Goal: Find specific page/section: Find specific page/section

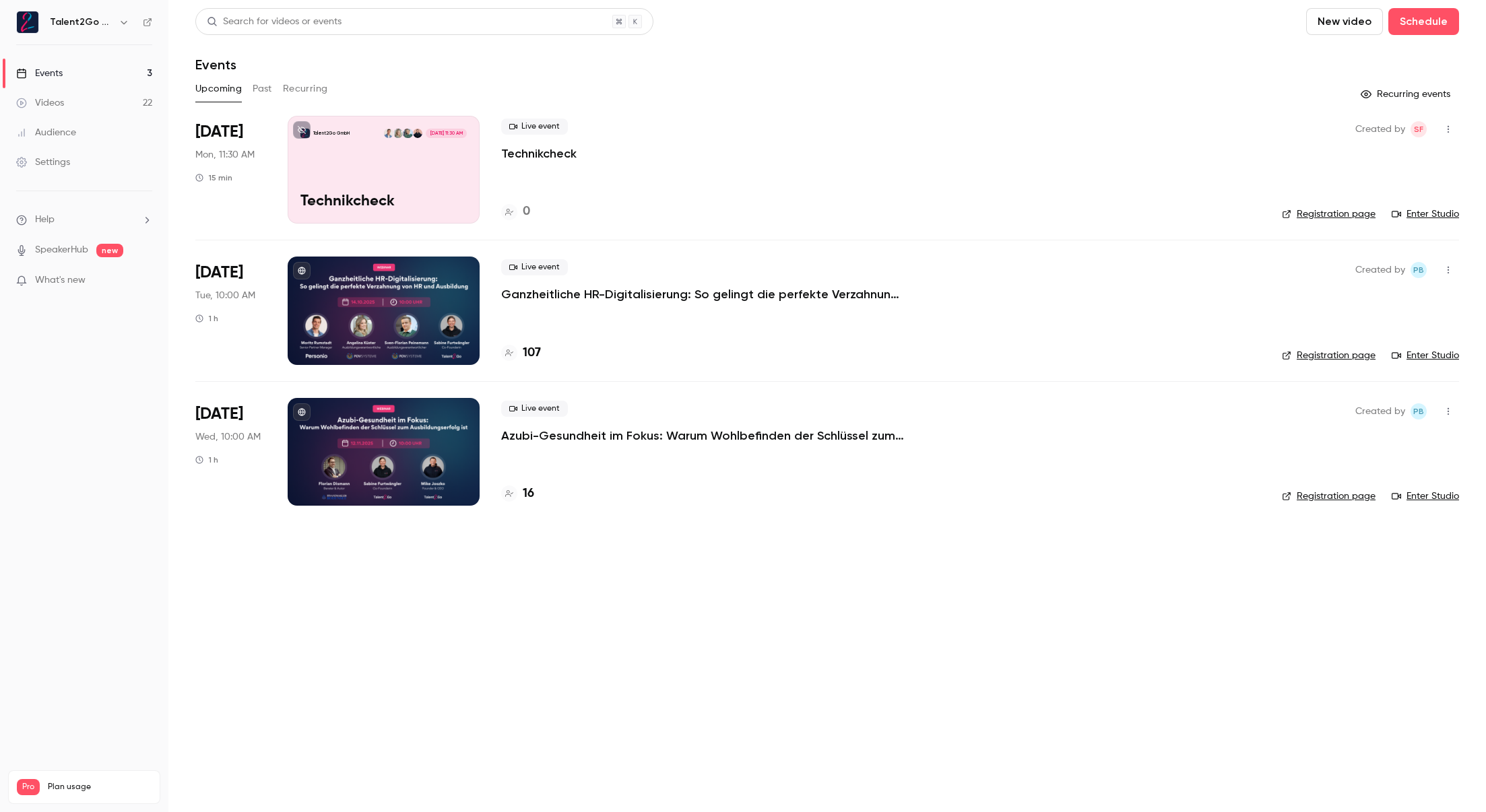
click at [539, 346] on h4 "107" at bounding box center [532, 354] width 18 height 18
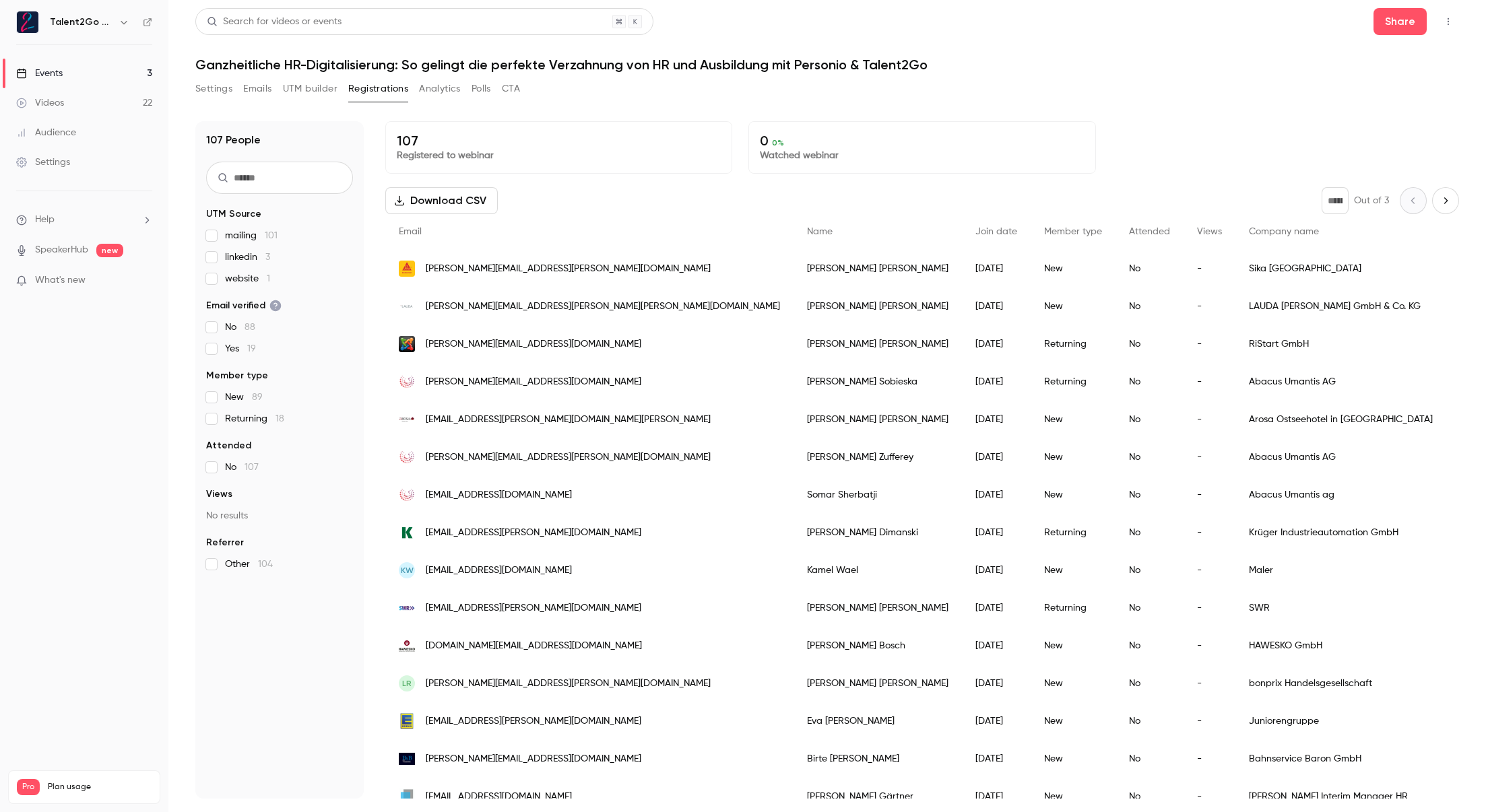
click at [126, 96] on link "Videos 22" at bounding box center [84, 103] width 169 height 29
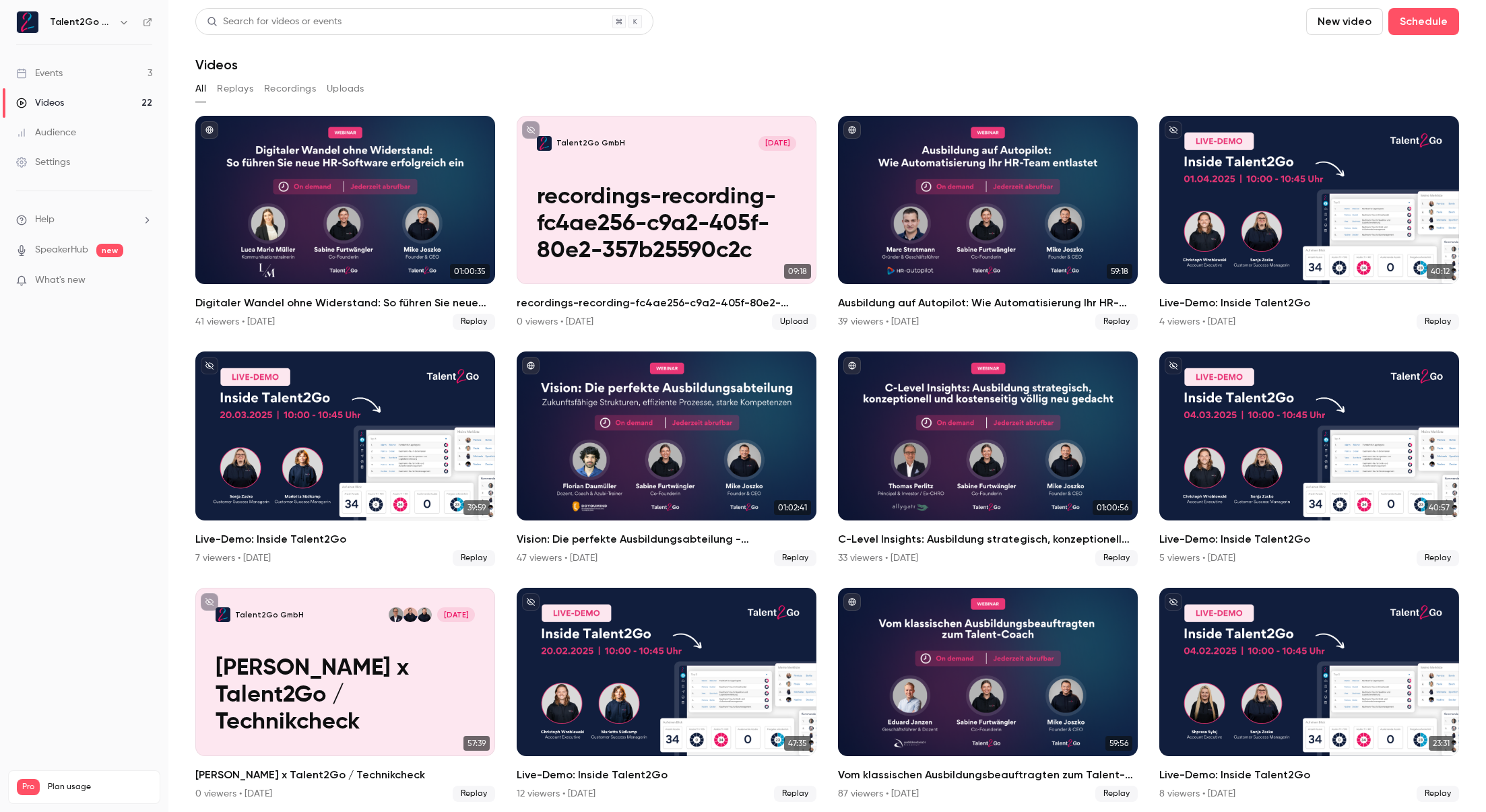
click at [127, 79] on link "Events 3" at bounding box center [84, 73] width 169 height 29
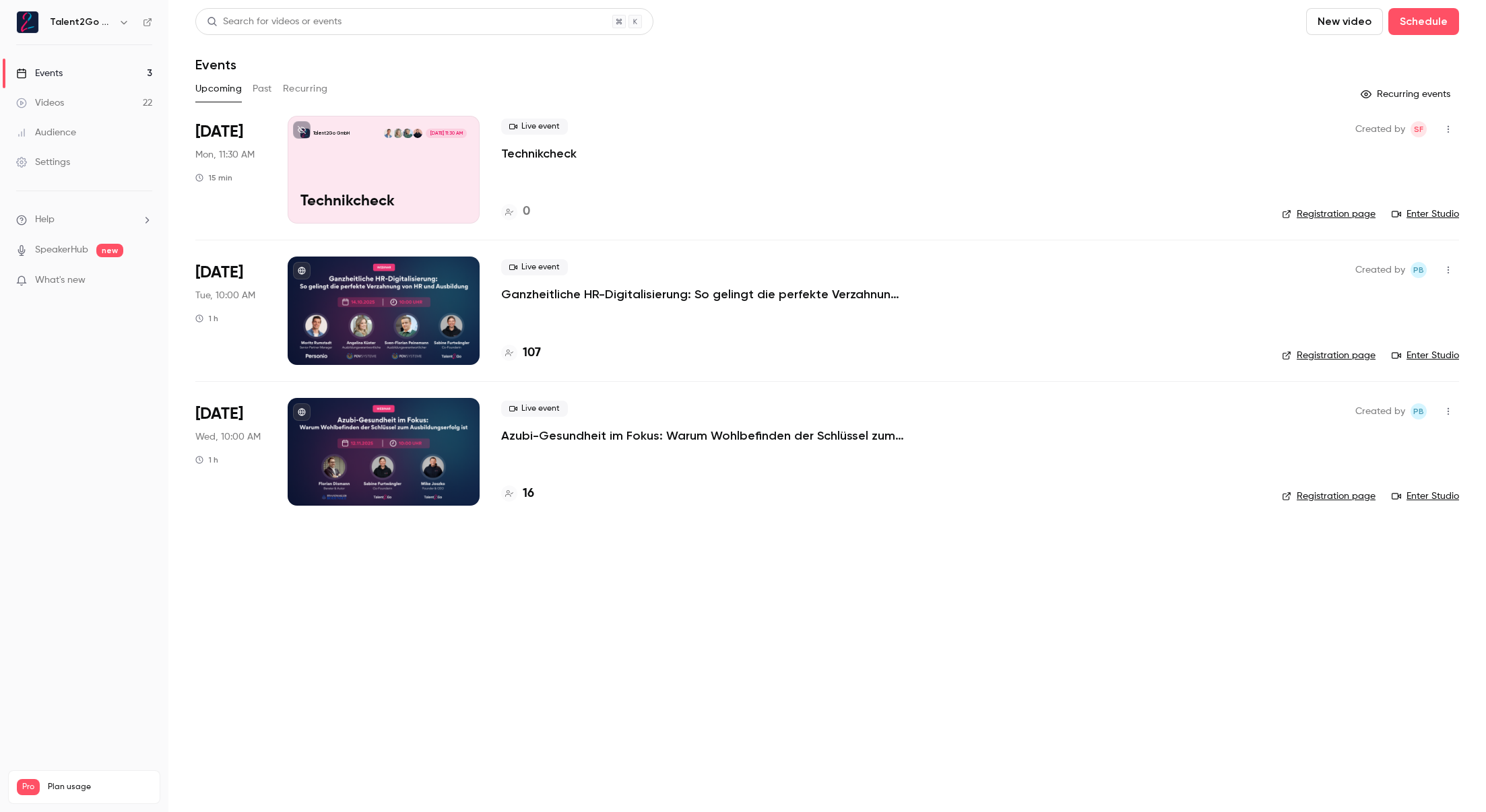
click at [682, 297] on p "Ganzheitliche HR-Digitalisierung: So gelingt die perfekte Verzahnung von HR und…" at bounding box center [703, 294] width 404 height 16
click at [711, 41] on header "Search for videos or events New video Schedule Events" at bounding box center [827, 40] width 1264 height 65
